Goal: Find specific page/section: Find specific page/section

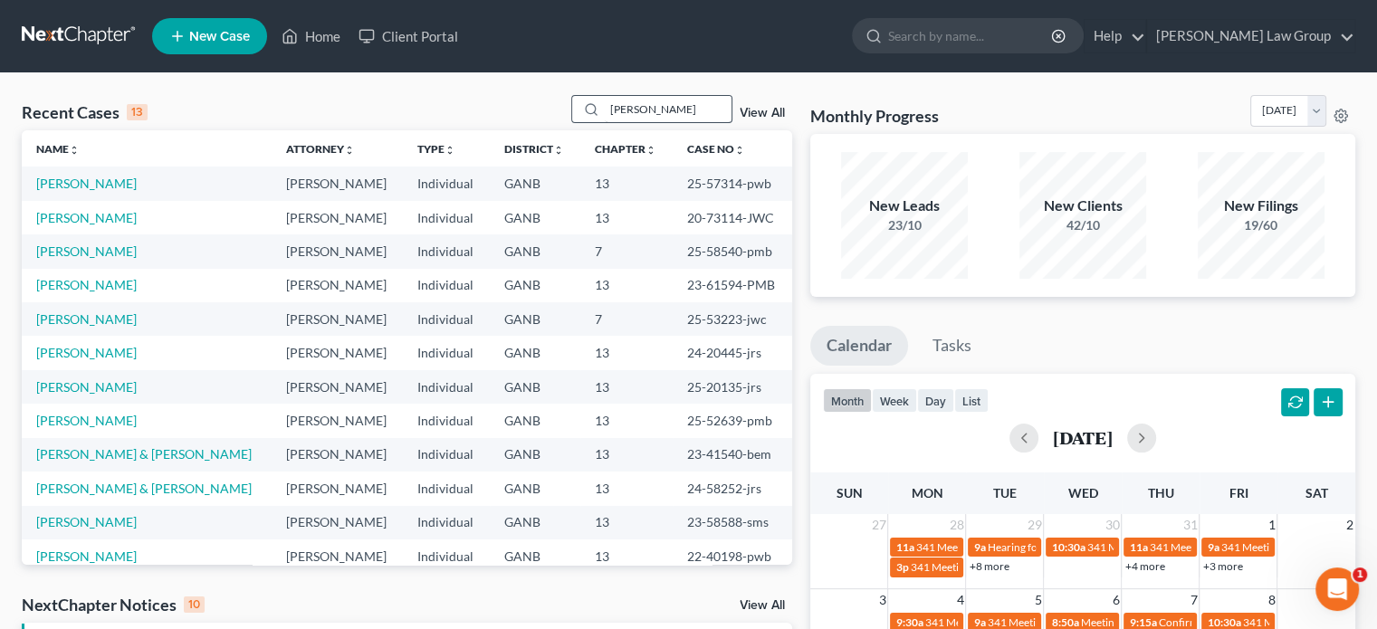
click at [655, 108] on input "[PERSON_NAME]" at bounding box center [668, 109] width 127 height 26
type input "j"
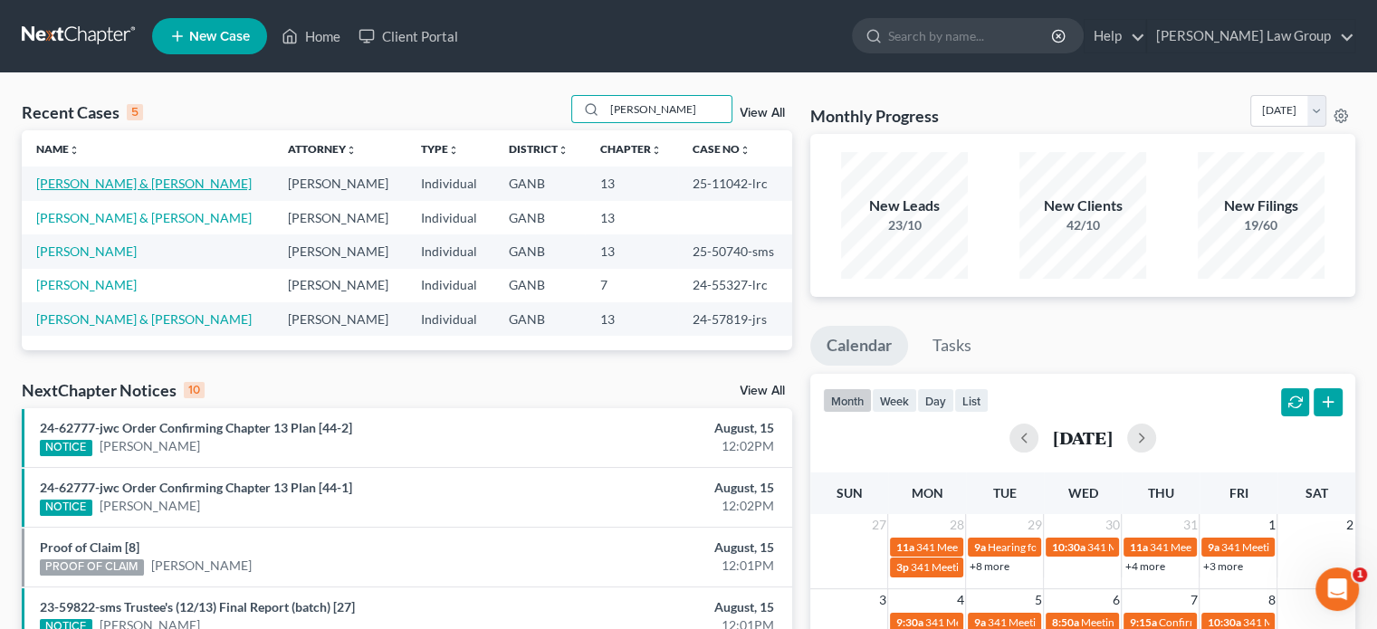
type input "[PERSON_NAME]"
click at [43, 178] on link "[PERSON_NAME] & [PERSON_NAME]" at bounding box center [143, 183] width 215 height 15
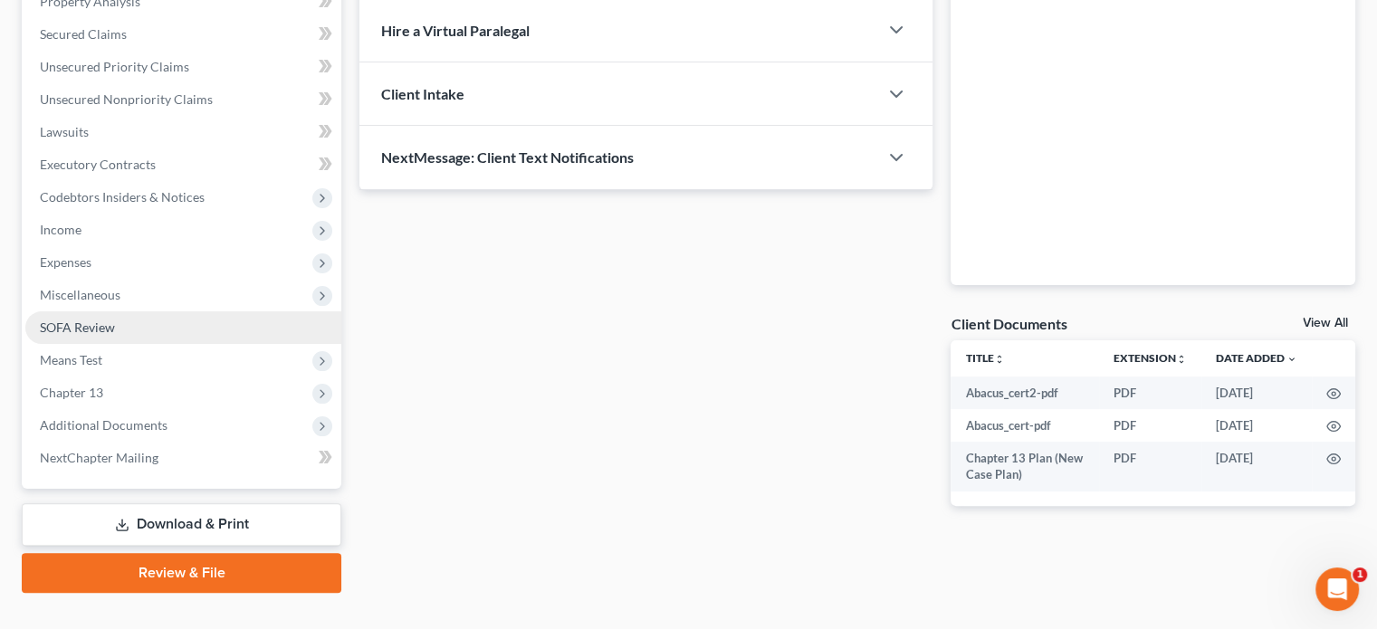
scroll to position [396, 0]
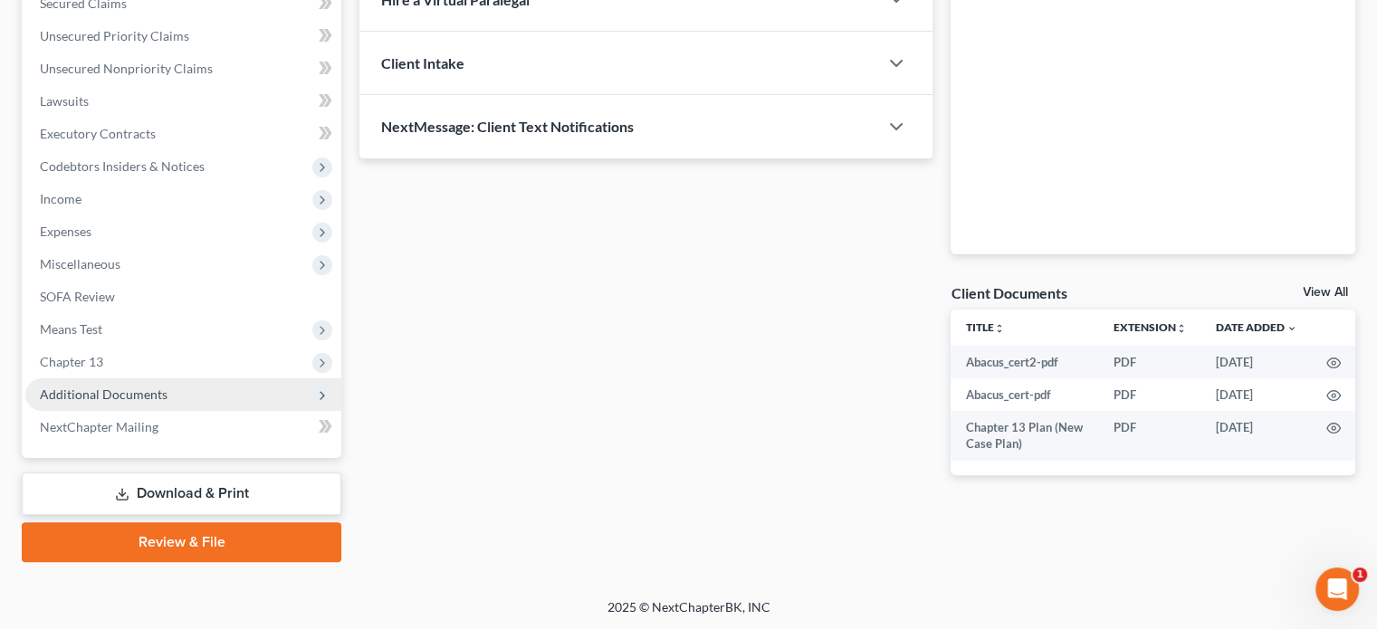
click at [62, 400] on span "Additional Documents" at bounding box center [104, 394] width 128 height 15
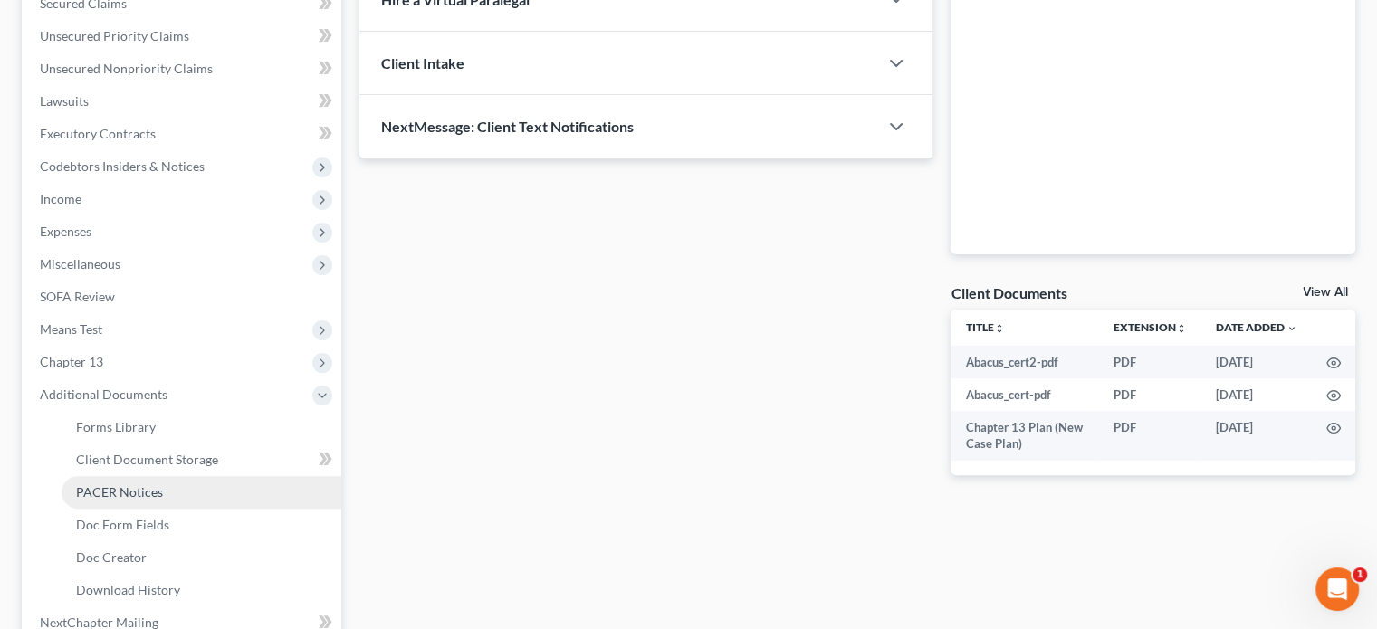
click at [110, 486] on span "PACER Notices" at bounding box center [119, 491] width 87 height 15
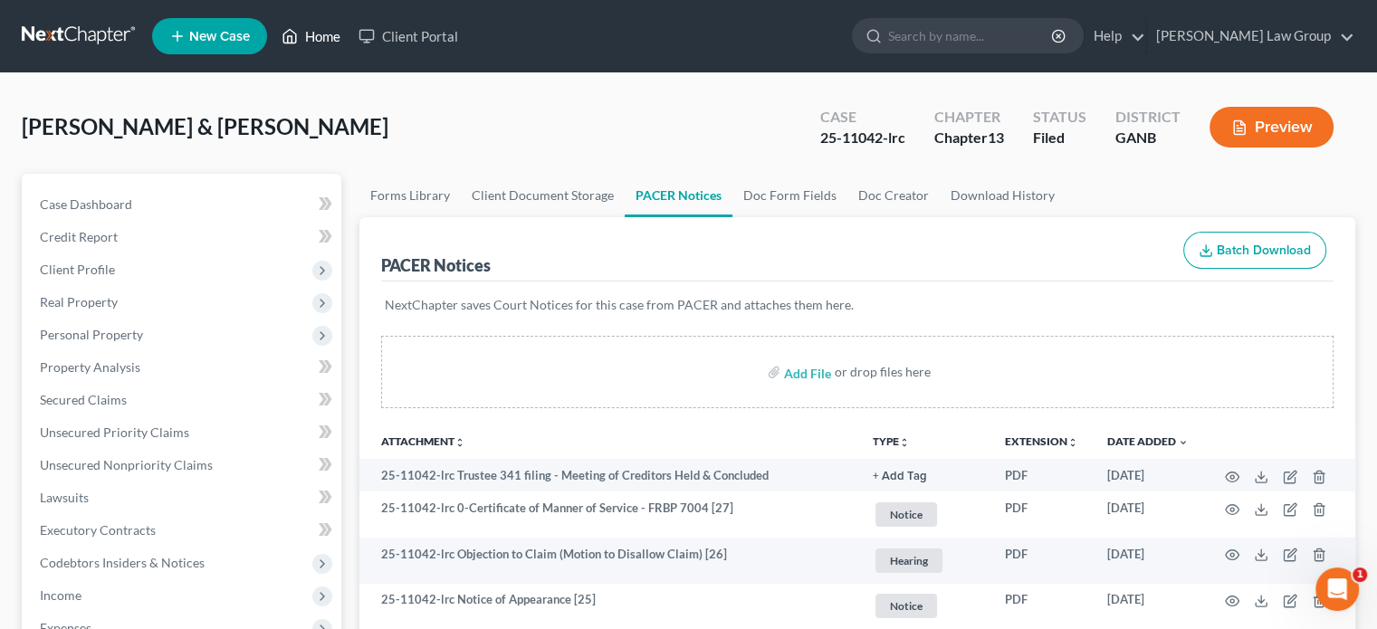
drag, startPoint x: 316, startPoint y: 34, endPoint x: 327, endPoint y: 33, distance: 10.9
click at [316, 34] on link "Home" at bounding box center [310, 36] width 77 height 33
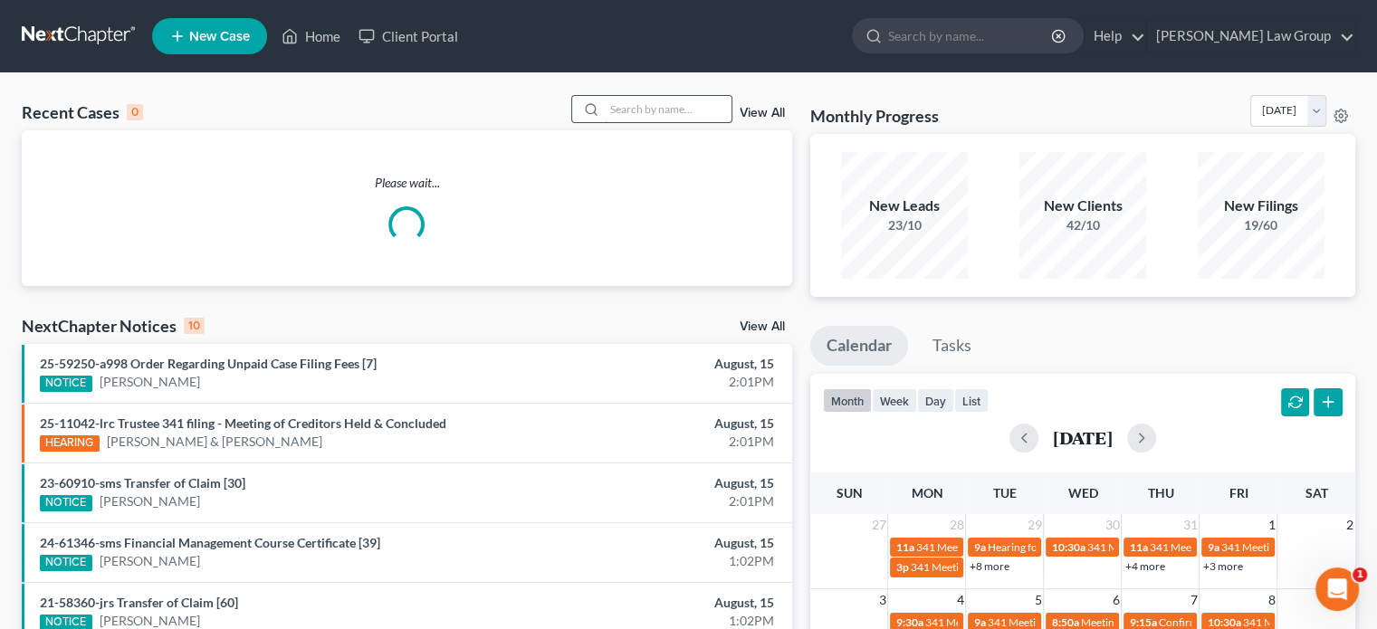
click at [639, 106] on input "search" at bounding box center [668, 109] width 127 height 26
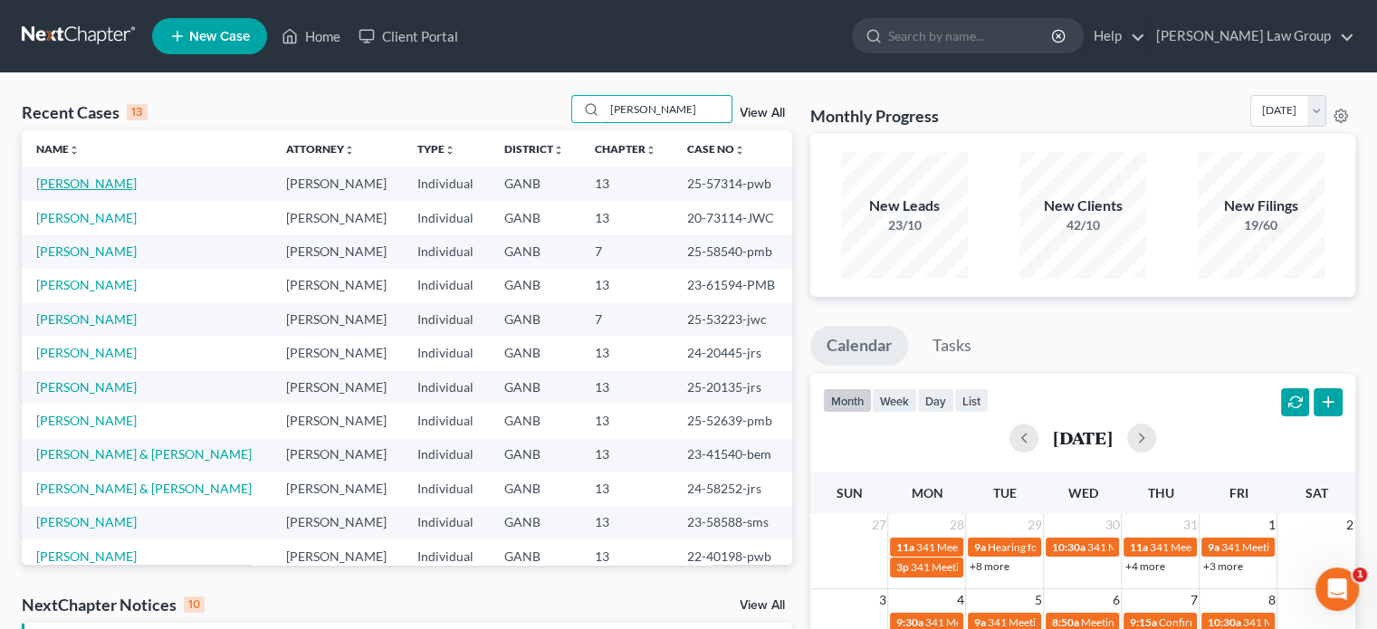
type input "[PERSON_NAME]"
click at [84, 186] on link "[PERSON_NAME]" at bounding box center [86, 183] width 100 height 15
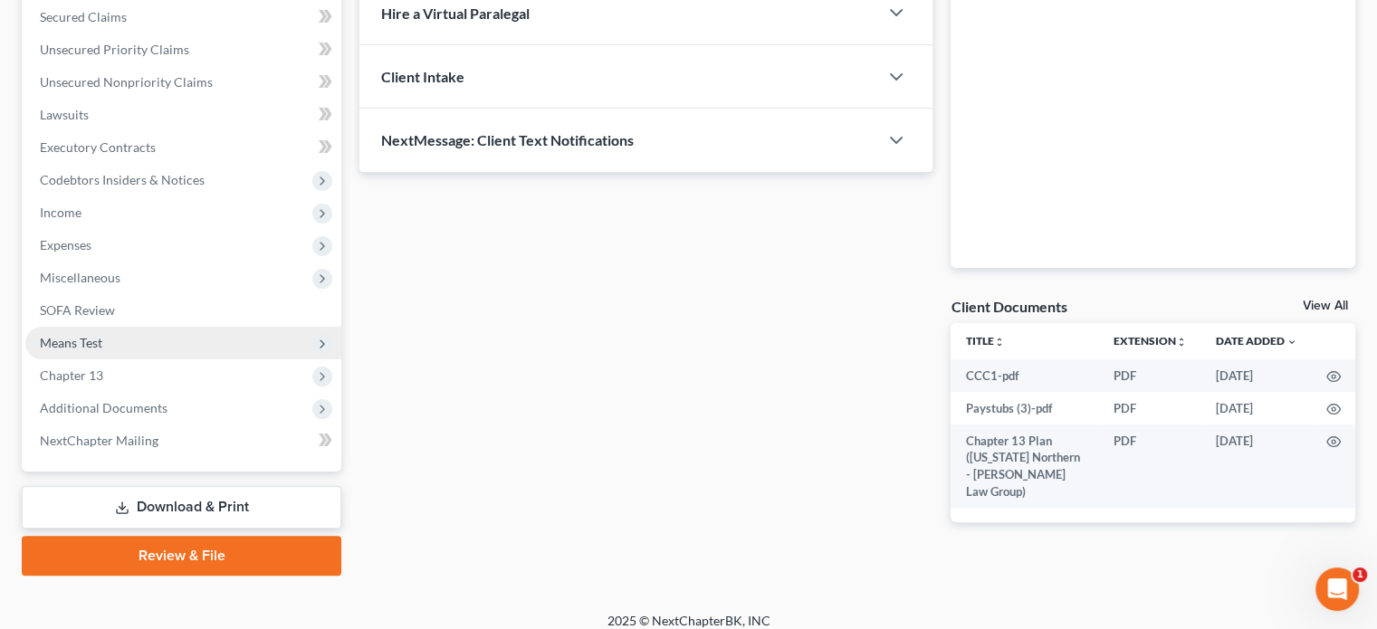
scroll to position [396, 0]
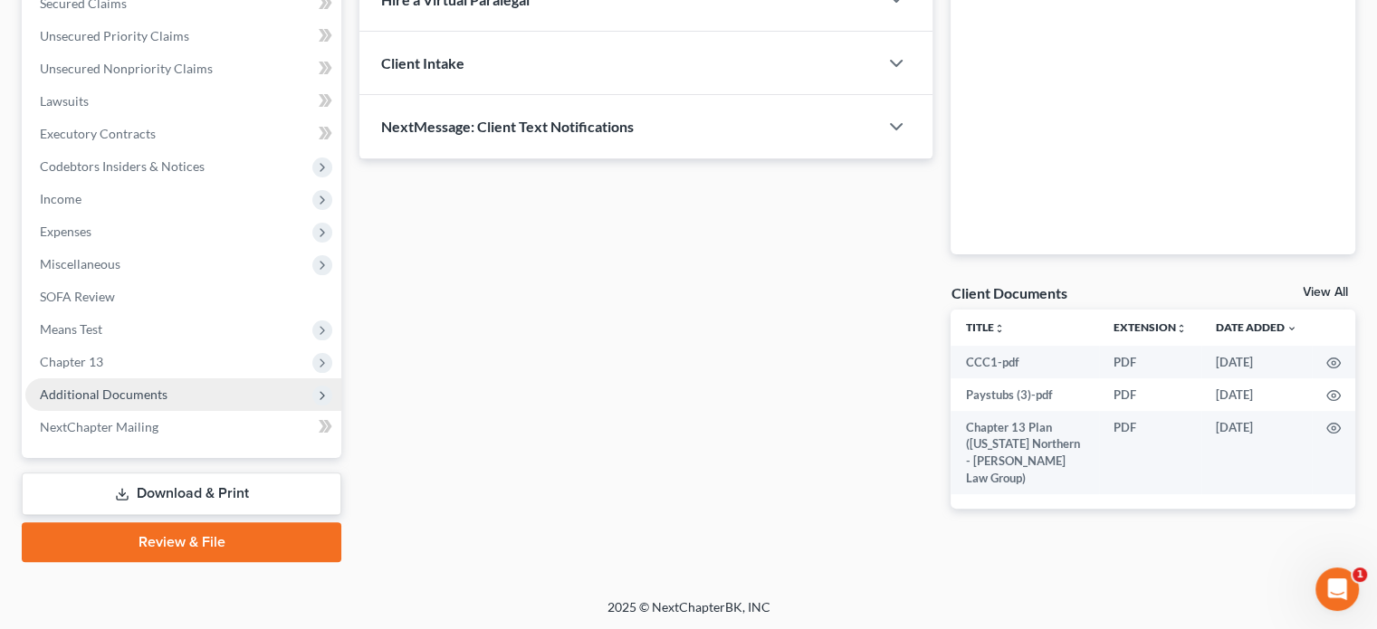
click at [114, 383] on span "Additional Documents" at bounding box center [183, 394] width 316 height 33
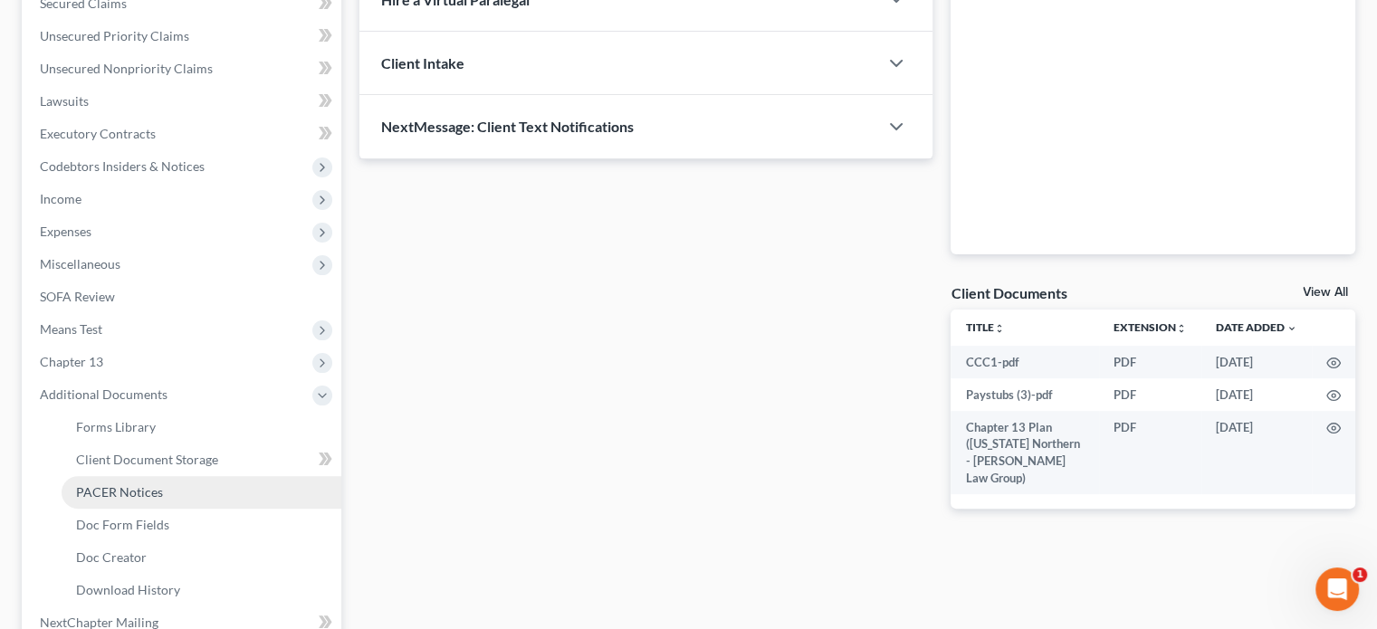
click at [100, 490] on span "PACER Notices" at bounding box center [119, 491] width 87 height 15
